Goal: Task Accomplishment & Management: Complete application form

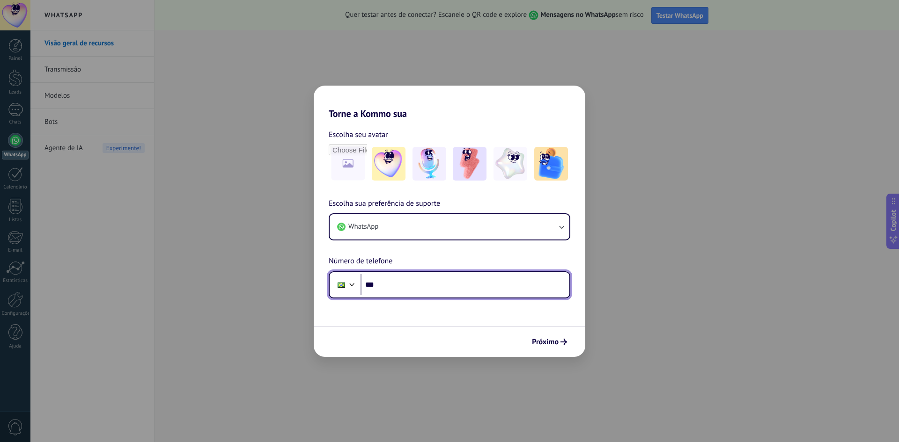
click at [439, 278] on input "***" at bounding box center [464, 285] width 209 height 22
type input "**********"
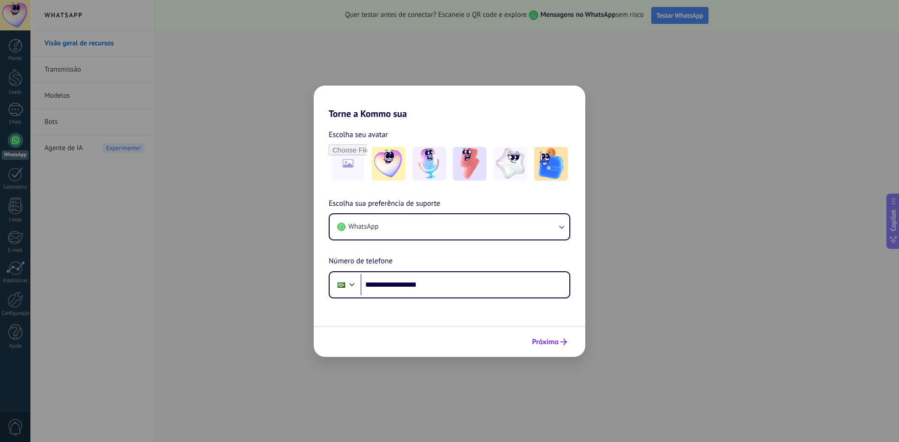
click at [563, 345] on button "Próximo" at bounding box center [549, 342] width 44 height 16
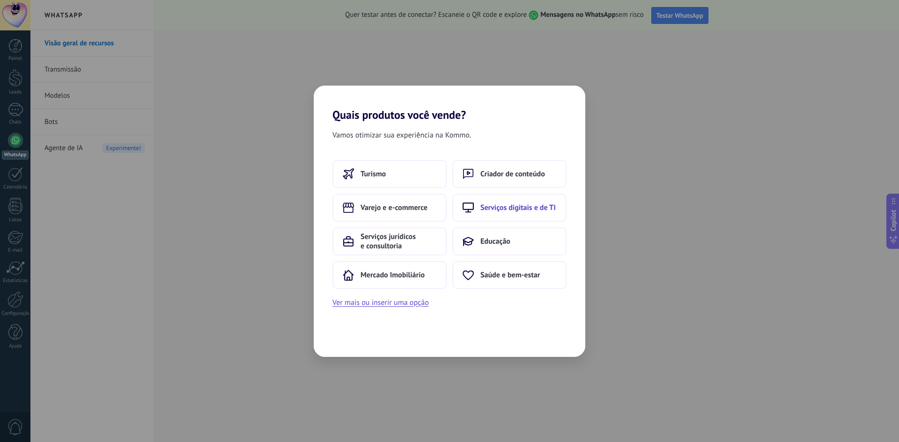
click at [497, 203] on span "Serviços digitais e de TI" at bounding box center [517, 207] width 75 height 9
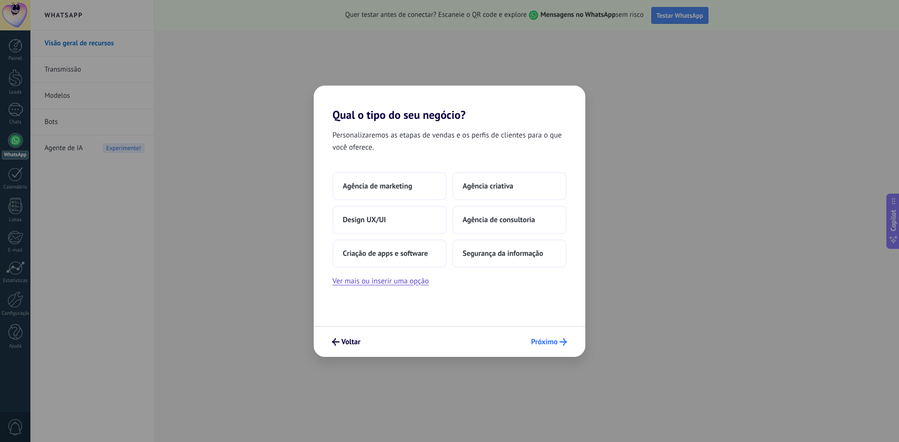
click at [539, 340] on span "Próximo" at bounding box center [544, 342] width 27 height 7
click at [405, 248] on button "Criação de apps e software" at bounding box center [389, 254] width 114 height 28
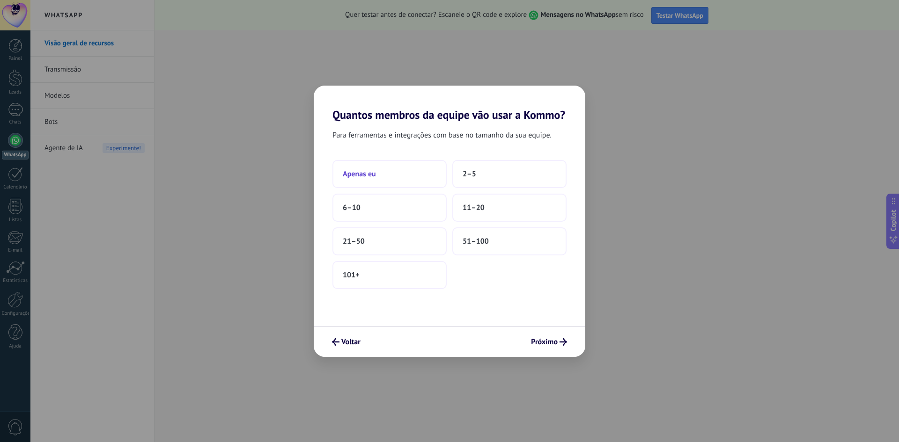
click at [433, 169] on button "Apenas eu" at bounding box center [389, 174] width 114 height 28
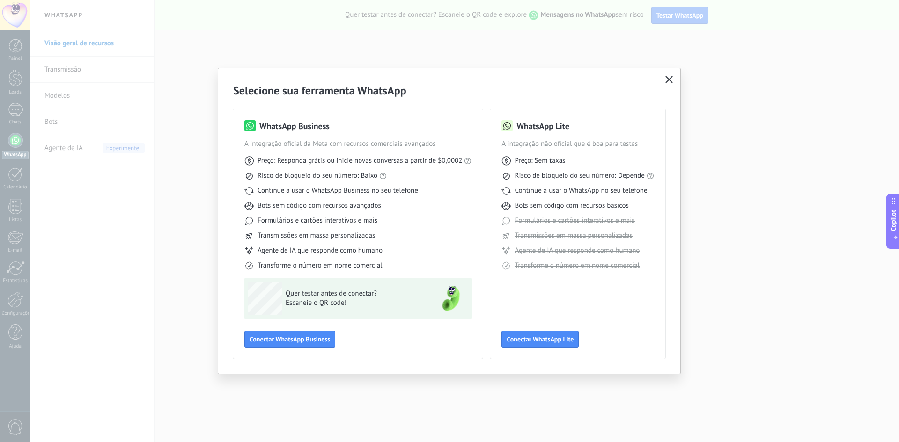
click at [674, 86] on button "button" at bounding box center [669, 79] width 12 height 13
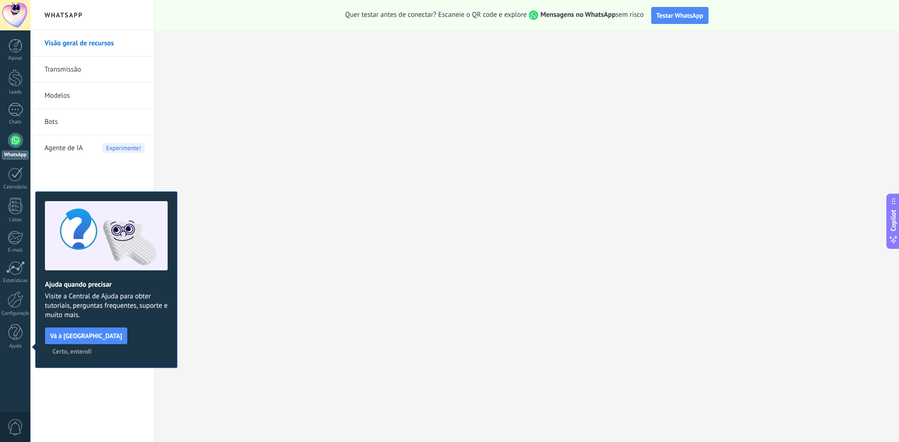
click at [89, 124] on link "Bots" at bounding box center [94, 122] width 100 height 26
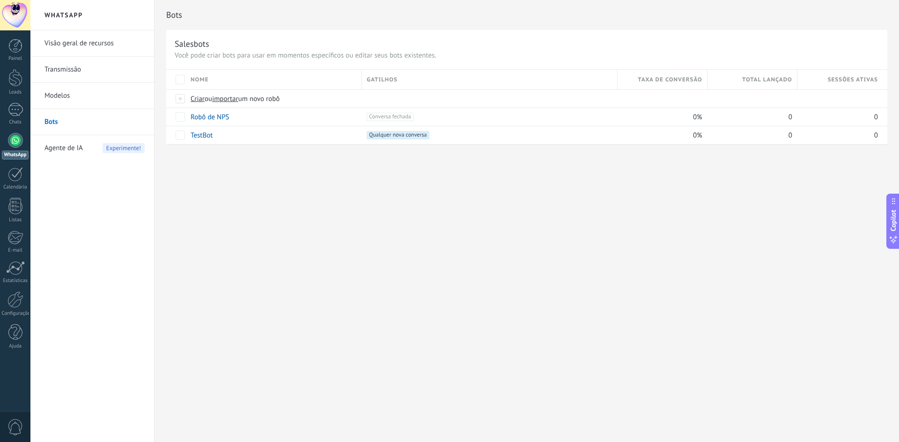
click at [95, 43] on link "Visão geral de recursos" at bounding box center [94, 43] width 100 height 26
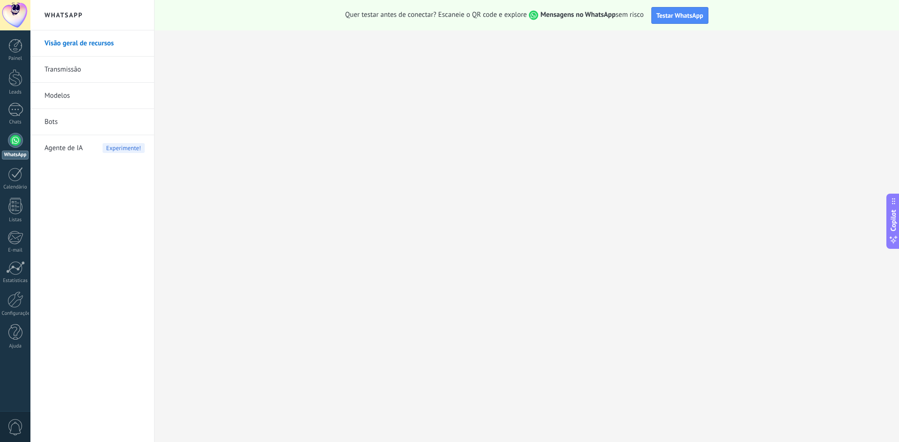
click at [11, 19] on div at bounding box center [15, 15] width 30 height 30
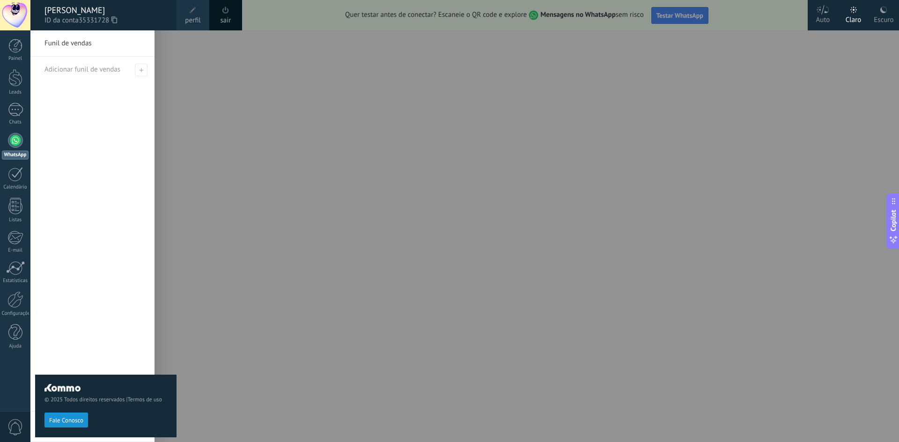
drag, startPoint x: 226, startPoint y: 16, endPoint x: 231, endPoint y: 15, distance: 5.8
click at [227, 16] on link "sair" at bounding box center [225, 20] width 11 height 10
